Goal: Task Accomplishment & Management: Manage account settings

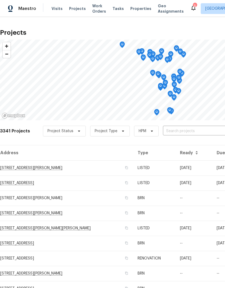
click at [192, 131] on input "text" at bounding box center [194, 131] width 62 height 8
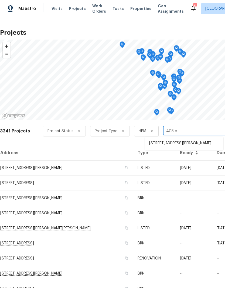
type input "405 ex"
click at [197, 144] on li "[STREET_ADDRESS][PERSON_NAME]" at bounding box center [184, 143] width 78 height 9
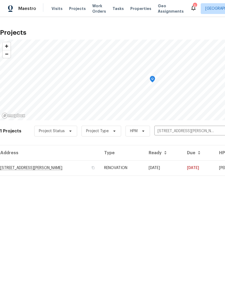
click at [51, 9] on span "Visits" at bounding box center [56, 8] width 11 height 5
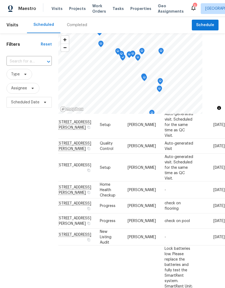
scroll to position [194, 45]
click at [0, 0] on icon at bounding box center [0, 0] width 0 height 0
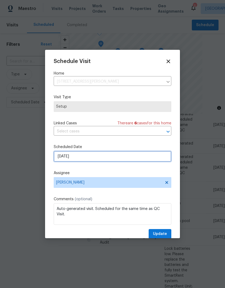
click at [88, 157] on input "[DATE]" at bounding box center [112, 156] width 117 height 11
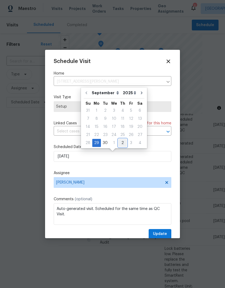
click at [120, 143] on div "2" at bounding box center [122, 143] width 8 height 8
type input "[DATE]"
select select "9"
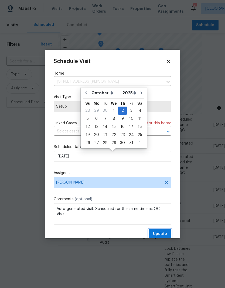
click at [163, 234] on span "Update" at bounding box center [160, 234] width 14 height 7
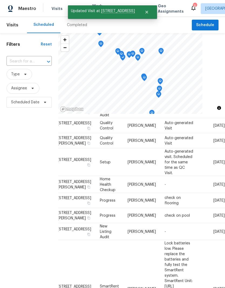
scroll to position [171, 45]
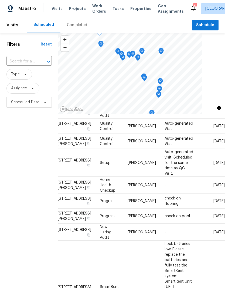
click at [0, 0] on icon at bounding box center [0, 0] width 0 height 0
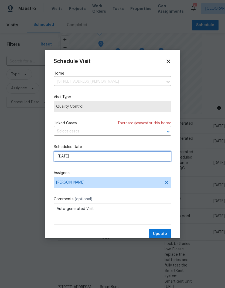
click at [99, 158] on input "[DATE]" at bounding box center [112, 156] width 117 height 11
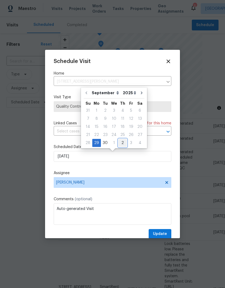
click at [120, 143] on div "2" at bounding box center [122, 143] width 8 height 8
type input "[DATE]"
select select "9"
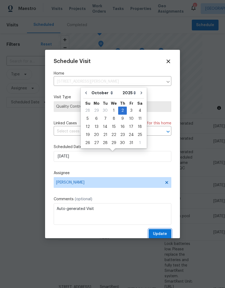
click at [162, 232] on span "Update" at bounding box center [160, 234] width 14 height 7
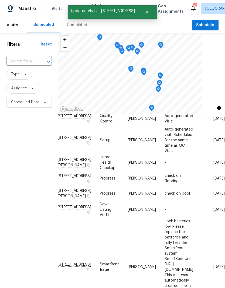
scroll to position [178, 45]
